Goal: Information Seeking & Learning: Learn about a topic

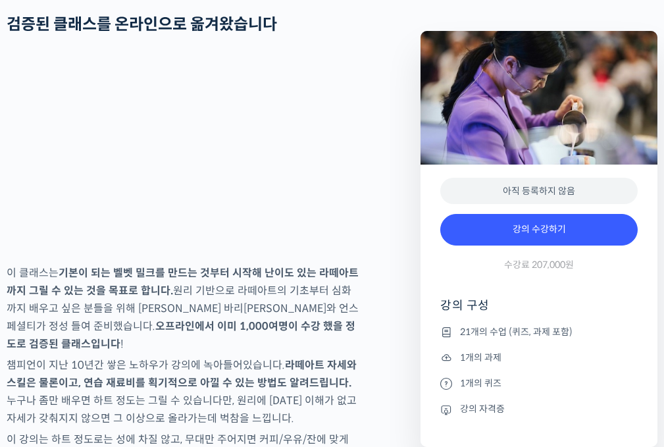
scroll to position [1710, 0]
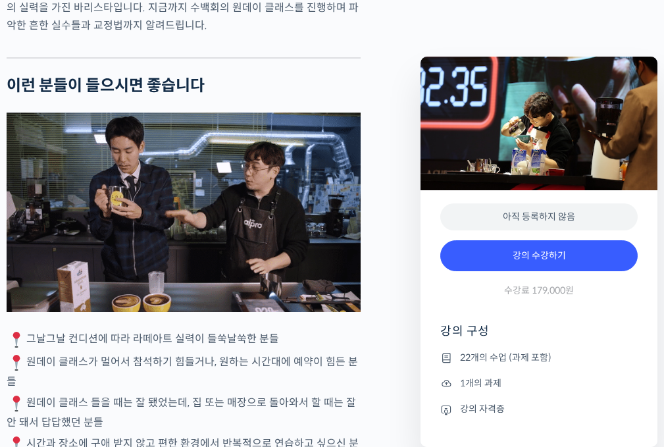
scroll to position [2368, 0]
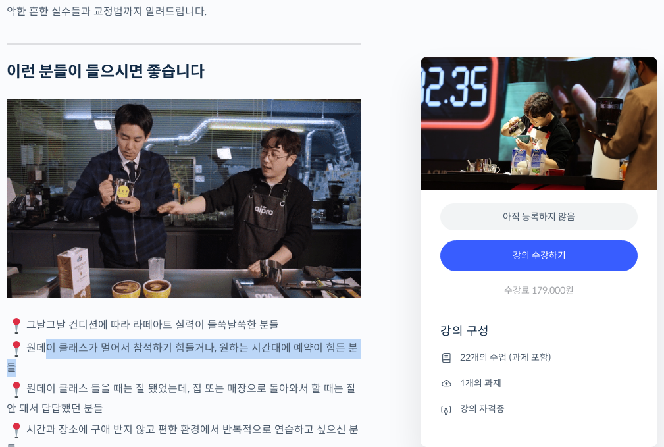
drag, startPoint x: 39, startPoint y: 243, endPoint x: 356, endPoint y: 258, distance: 316.7
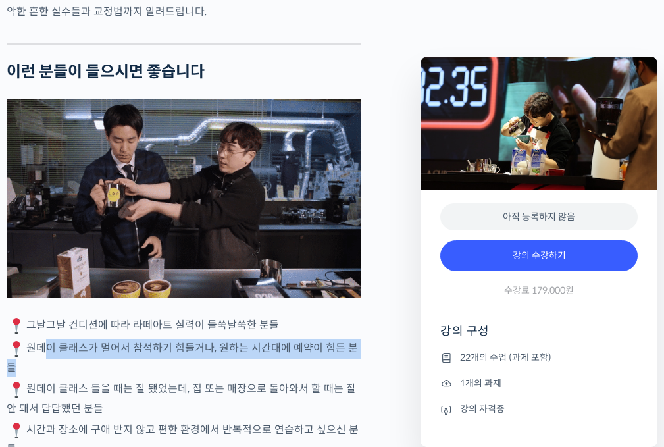
click at [356, 339] on p "원데이 클래스가 멀어서 참석하기 힘들거나, 원하는 시간대에 예약이 힘든 분들" at bounding box center [184, 357] width 354 height 37
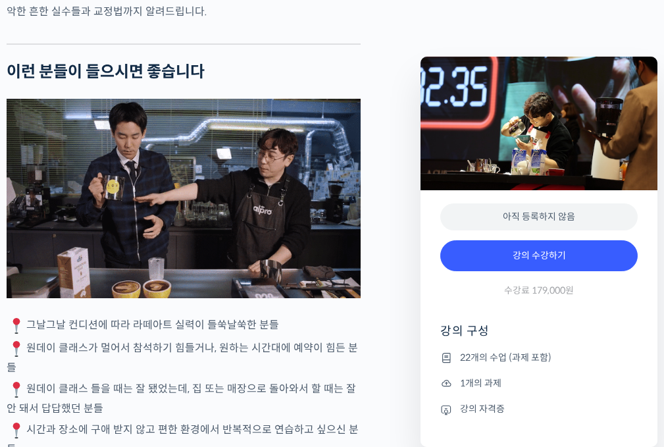
click at [349, 339] on p "원데이 클래스가 멀어서 참석하기 힘들거나, 원하는 시간대에 예약이 힘든 분들" at bounding box center [184, 357] width 354 height 37
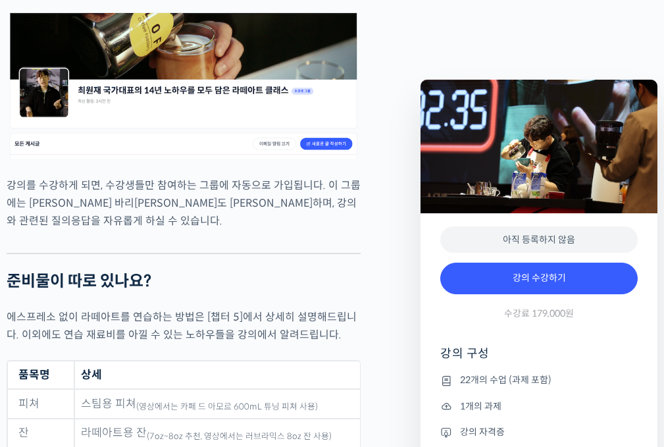
scroll to position [5459, 0]
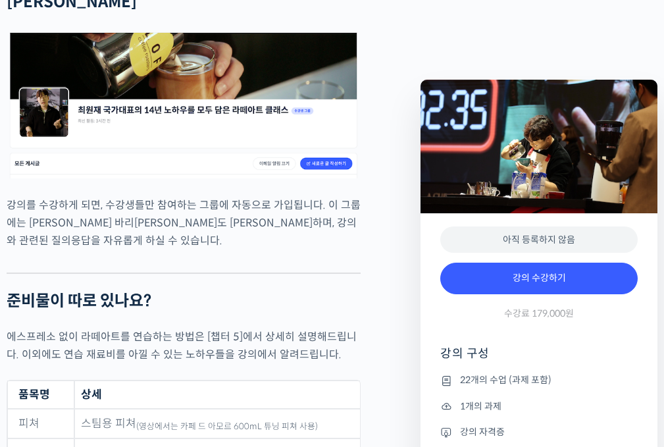
drag, startPoint x: 36, startPoint y: 130, endPoint x: 56, endPoint y: 141, distance: 22.7
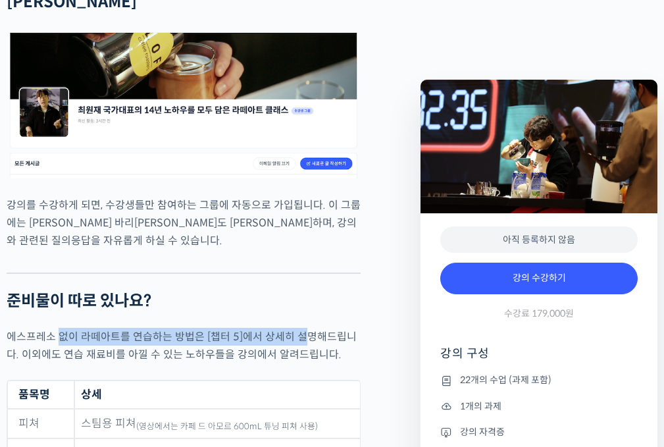
drag, startPoint x: 105, startPoint y: 147, endPoint x: 312, endPoint y: 159, distance: 206.9
click at [312, 328] on p "에스프레소 없이 라떼아트를 연습하는 방법은 [챕터 5]에서 상세히 설명해드립니다. 이외에도 연습 재료비를 아낄 수 있는 노하우들을 강의에서 알…" at bounding box center [184, 346] width 354 height 36
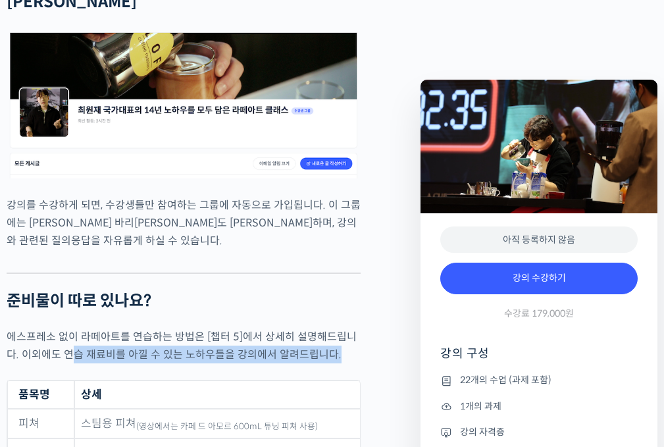
drag, startPoint x: 70, startPoint y: 178, endPoint x: 363, endPoint y: 203, distance: 294.4
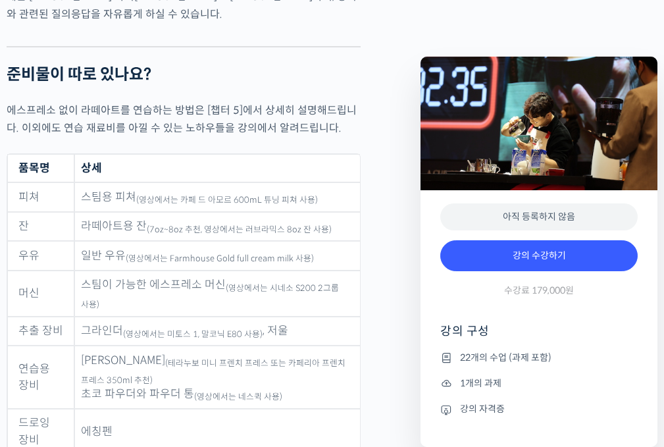
scroll to position [5985, 0]
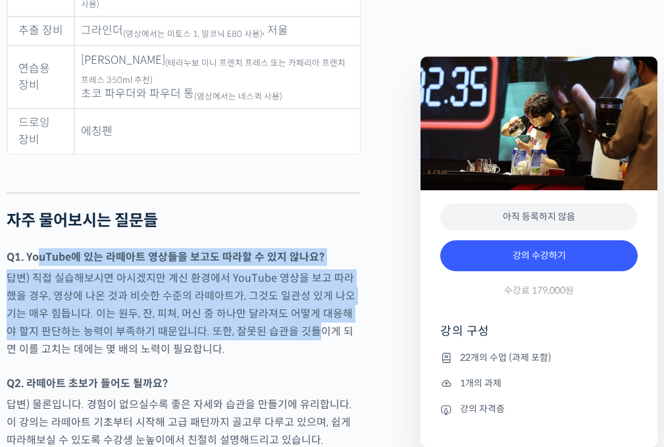
drag, startPoint x: 41, startPoint y: 78, endPoint x: 276, endPoint y: 152, distance: 246.3
click at [276, 269] on p "답변) 직접 실습해보시면 아시겠지만 계신 환경에서 YouTube 영상을 보고 따라했을 경우, 영상에 나온 것과 비슷한 수준의 라떼아트가, 그것…" at bounding box center [184, 313] width 354 height 89
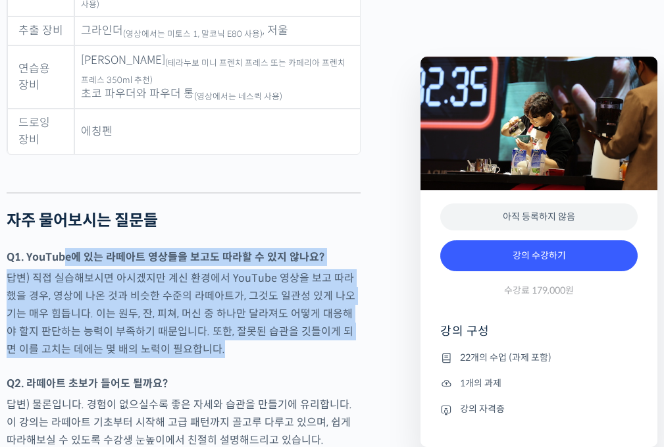
drag, startPoint x: 265, startPoint y: 179, endPoint x: 68, endPoint y: 66, distance: 226.5
click at [74, 250] on strong "Q1. YouTube에 있는 라떼아트 영상들을 보고도 따라할 수 있지 않나요?" at bounding box center [166, 257] width 318 height 14
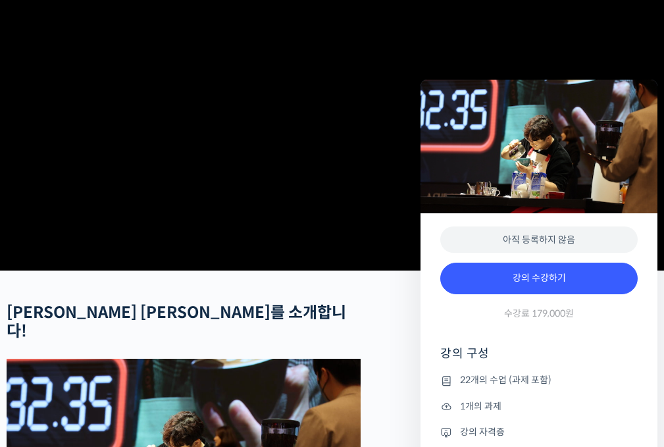
scroll to position [0, 0]
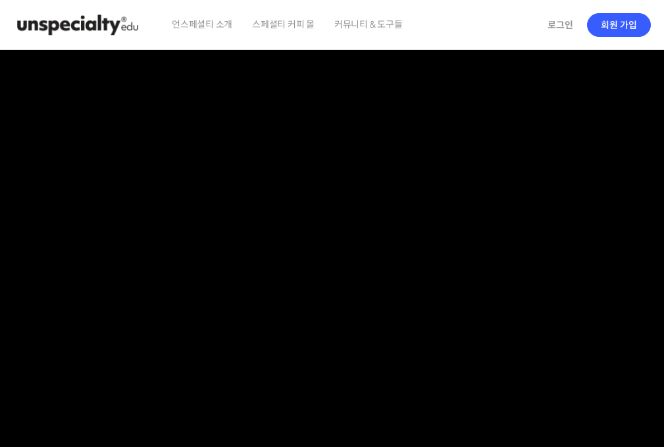
drag, startPoint x: 140, startPoint y: 134, endPoint x: 101, endPoint y: -37, distance: 176.0
click at [111, 20] on img at bounding box center [77, 24] width 129 height 39
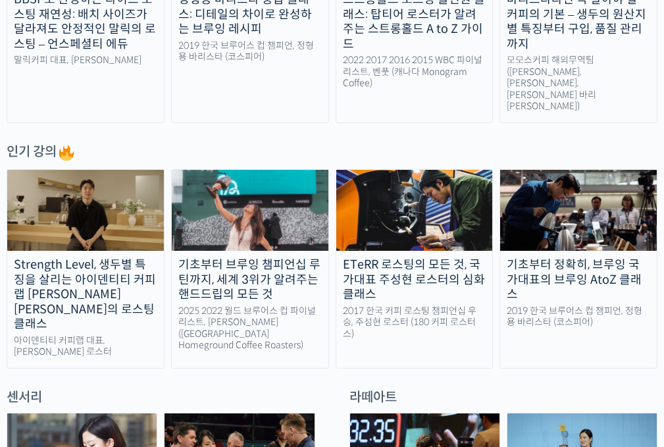
scroll to position [723, 0]
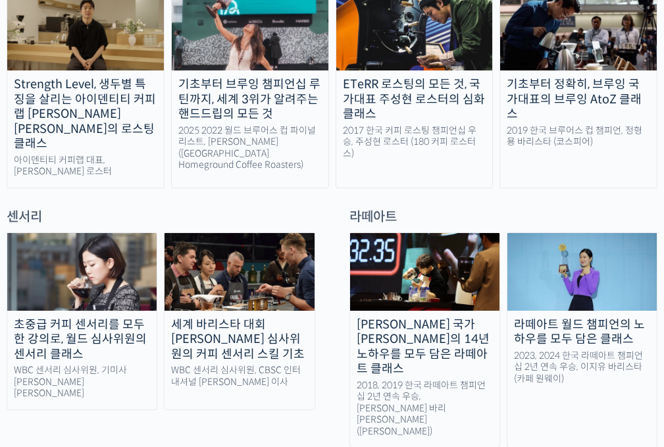
drag, startPoint x: 164, startPoint y: 196, endPoint x: 136, endPoint y: 331, distance: 138.3
click at [137, 333] on link "초중급 커피 센서리를 모두 한 강의로, 월드 심사위원의 센서리 클래스 WBC 센서리 심사위원, 기미사 [PERSON_NAME] [PERSON_…" at bounding box center [82, 321] width 151 height 178
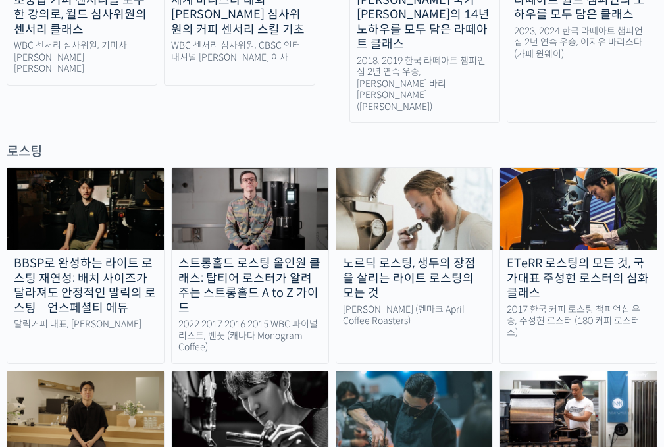
scroll to position [0, 0]
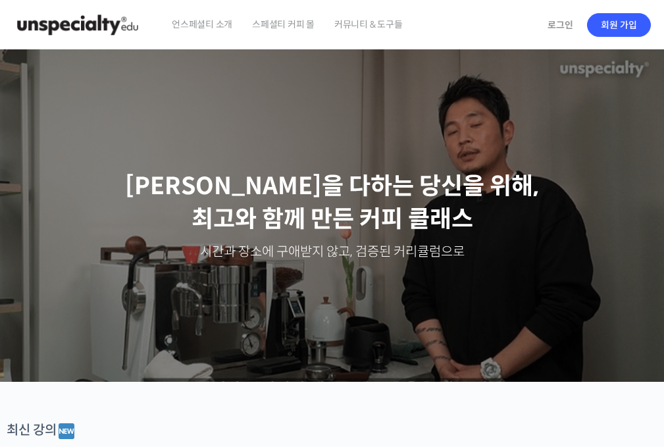
drag, startPoint x: 530, startPoint y: 258, endPoint x: 0, endPoint y: 7, distance: 586.6
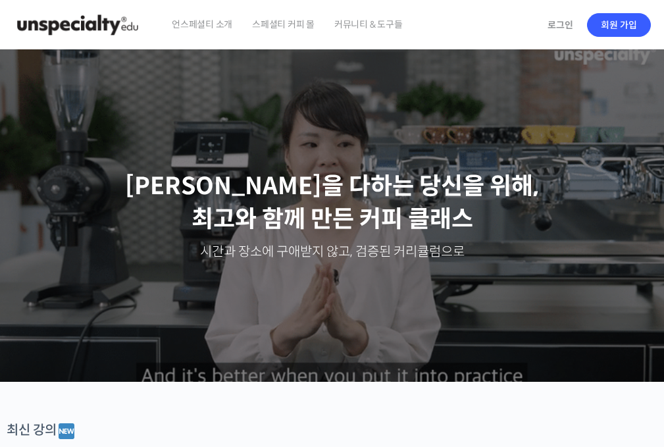
click at [368, 31] on span "커뮤니티 & 도구들" at bounding box center [368, 24] width 68 height 50
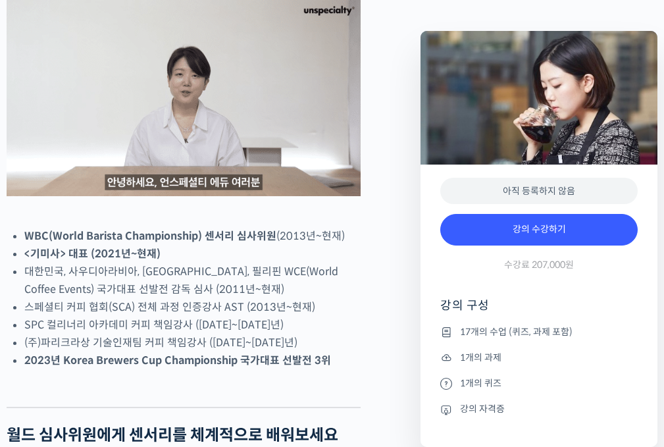
scroll to position [658, 0]
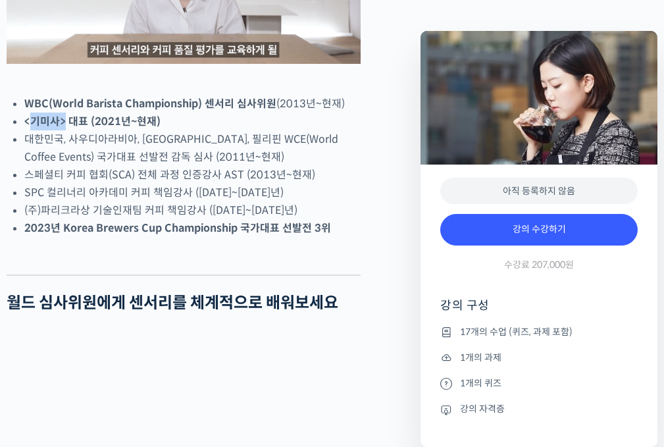
drag, startPoint x: 64, startPoint y: 164, endPoint x: 34, endPoint y: 168, distance: 30.6
click at [30, 128] on strong "<기미사> 대표 (2021년~현재)" at bounding box center [92, 121] width 136 height 14
copy strong "기미사>"
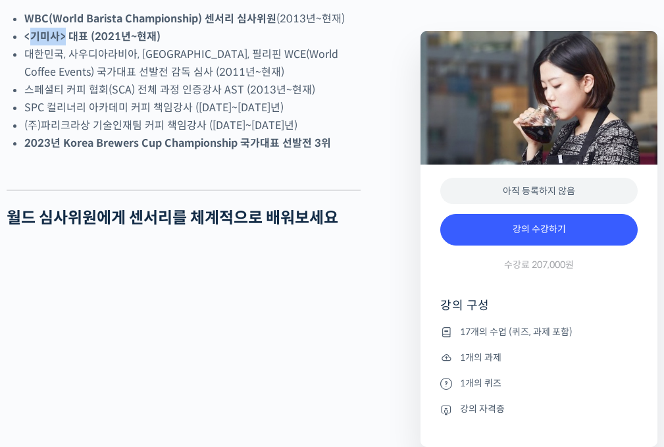
scroll to position [789, 0]
